Goal: Check status

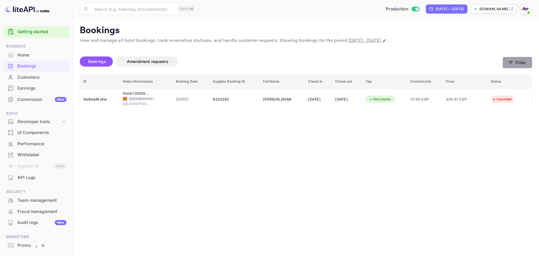
click at [505, 59] on button "Filter" at bounding box center [517, 63] width 30 height 12
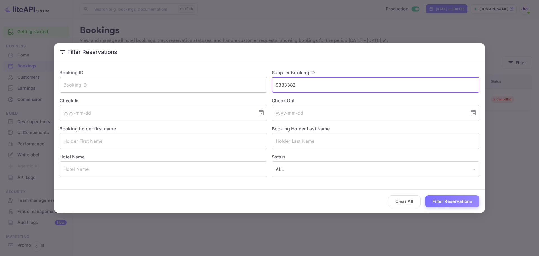
drag, startPoint x: 317, startPoint y: 85, endPoint x: 225, endPoint y: 88, distance: 92.1
click at [225, 88] on div "Booking ID ​ Supplier Booking ID 9333382 ​ Check In ​ Check Out ​ Booking holde…" at bounding box center [267, 121] width 424 height 112
paste input "448151"
type input "9448151"
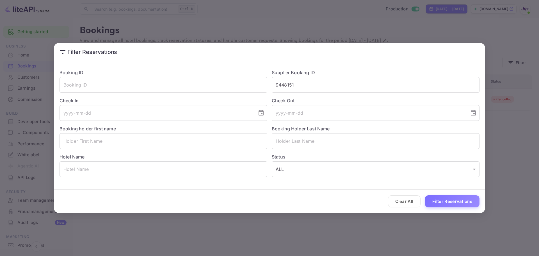
click at [460, 207] on div "Clear All Filter Reservations" at bounding box center [269, 200] width 431 height 23
click at [460, 203] on button "Filter Reservations" at bounding box center [452, 201] width 54 height 12
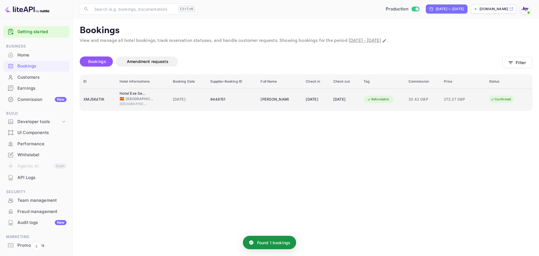
click at [238, 102] on div "9448151" at bounding box center [232, 99] width 44 height 9
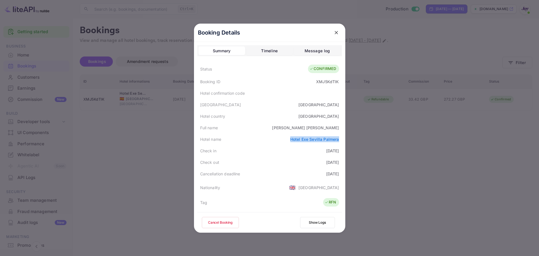
drag, startPoint x: 288, startPoint y: 140, endPoint x: 351, endPoint y: 138, distance: 64.0
click at [351, 138] on div "Booking Details Summary Timeline Message log Status CONFIRMED Booking ID XMJ5Kd…" at bounding box center [269, 128] width 169 height 256
copy link "Hotel Exe Sevilla Palmera"
